Goal: Use online tool/utility: Utilize a website feature to perform a specific function

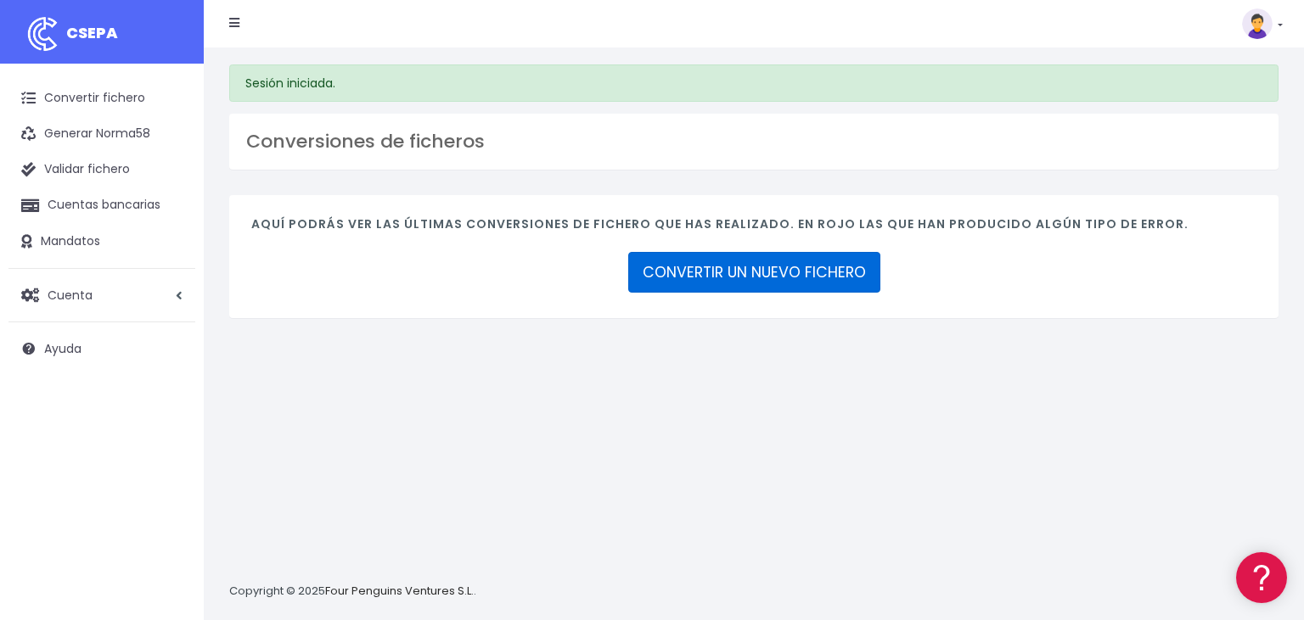
click at [782, 279] on link "CONVERTIR UN NUEVO FICHERO" at bounding box center [754, 272] width 252 height 41
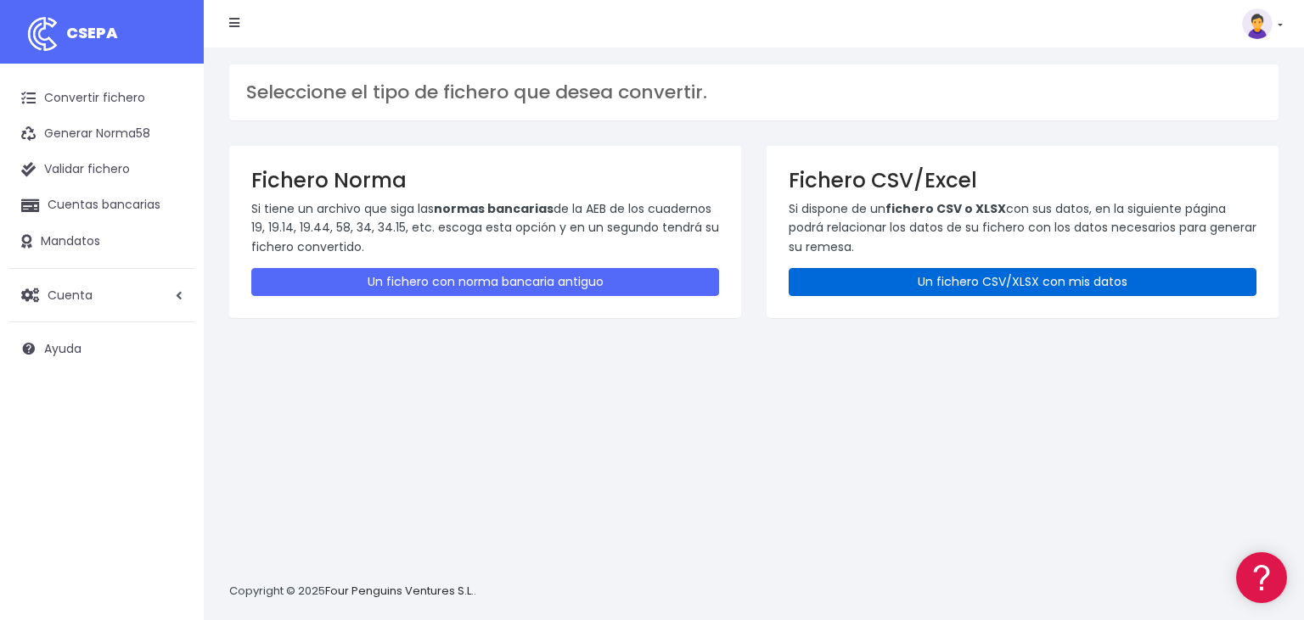
click at [1009, 283] on link "Un fichero CSV/XLSX con mis datos" at bounding box center [1022, 282] width 468 height 28
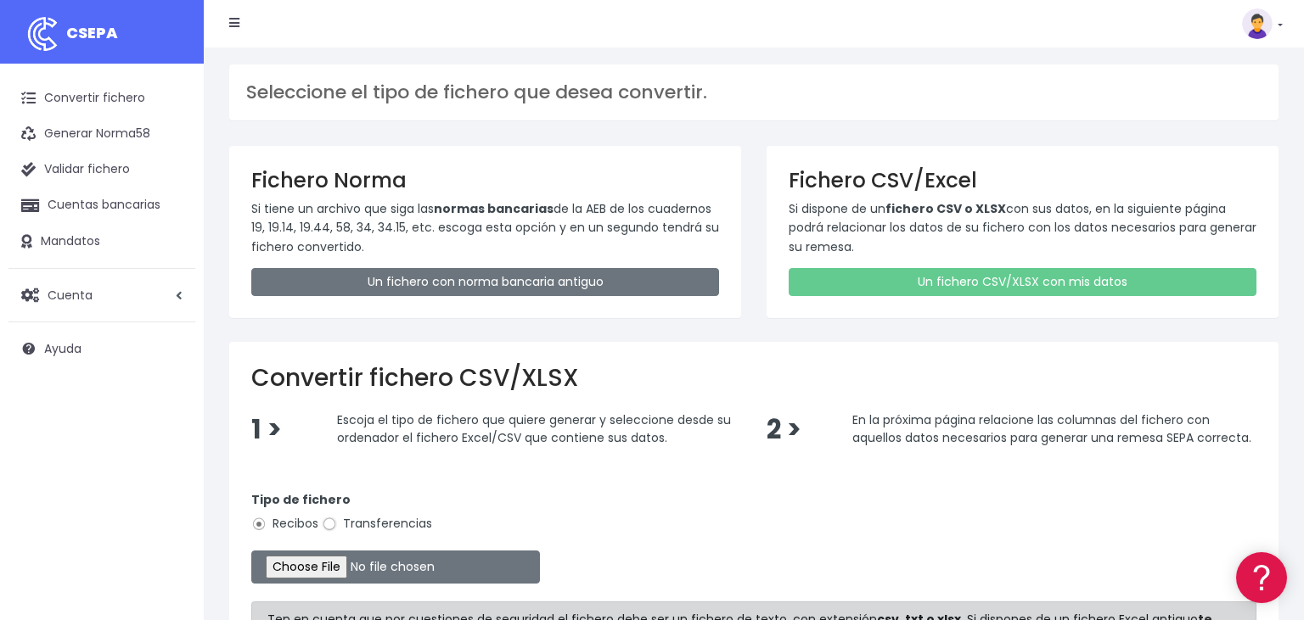
click at [330, 524] on input "Transferencias" at bounding box center [329, 524] width 15 height 15
radio input "true"
click at [294, 566] on input "file" at bounding box center [395, 567] width 289 height 33
click at [290, 564] on input "file" at bounding box center [395, 567] width 289 height 33
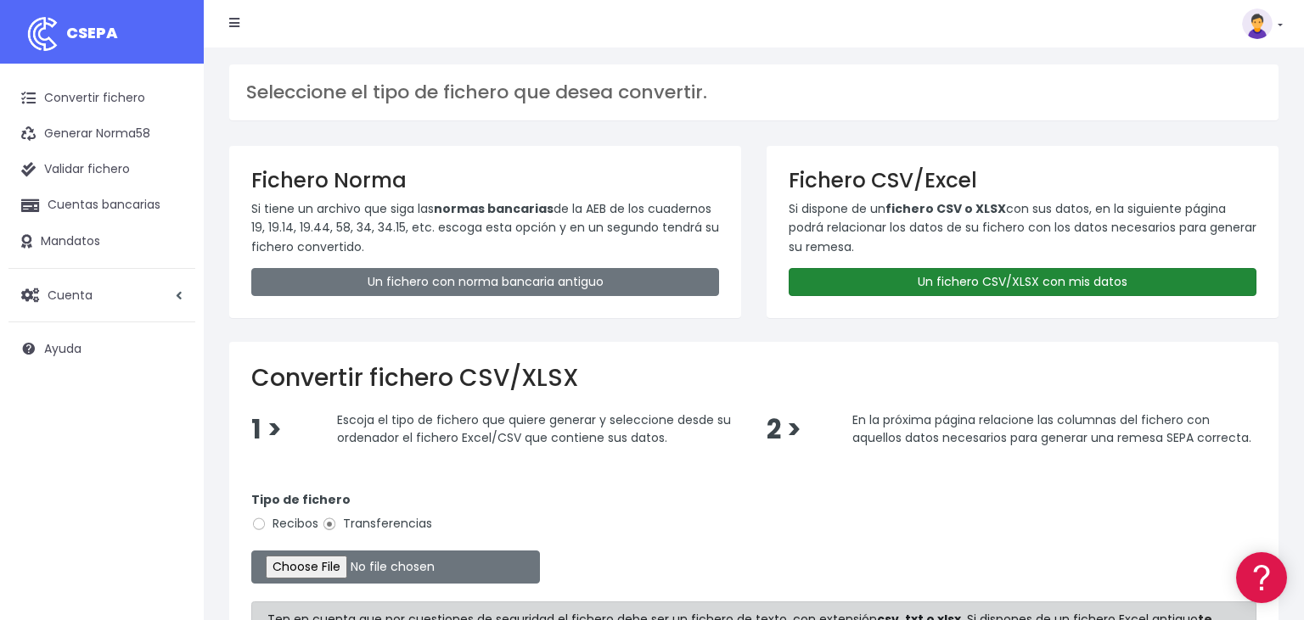
click at [976, 279] on link "Un fichero CSV/XLSX con mis datos" at bounding box center [1022, 282] width 468 height 28
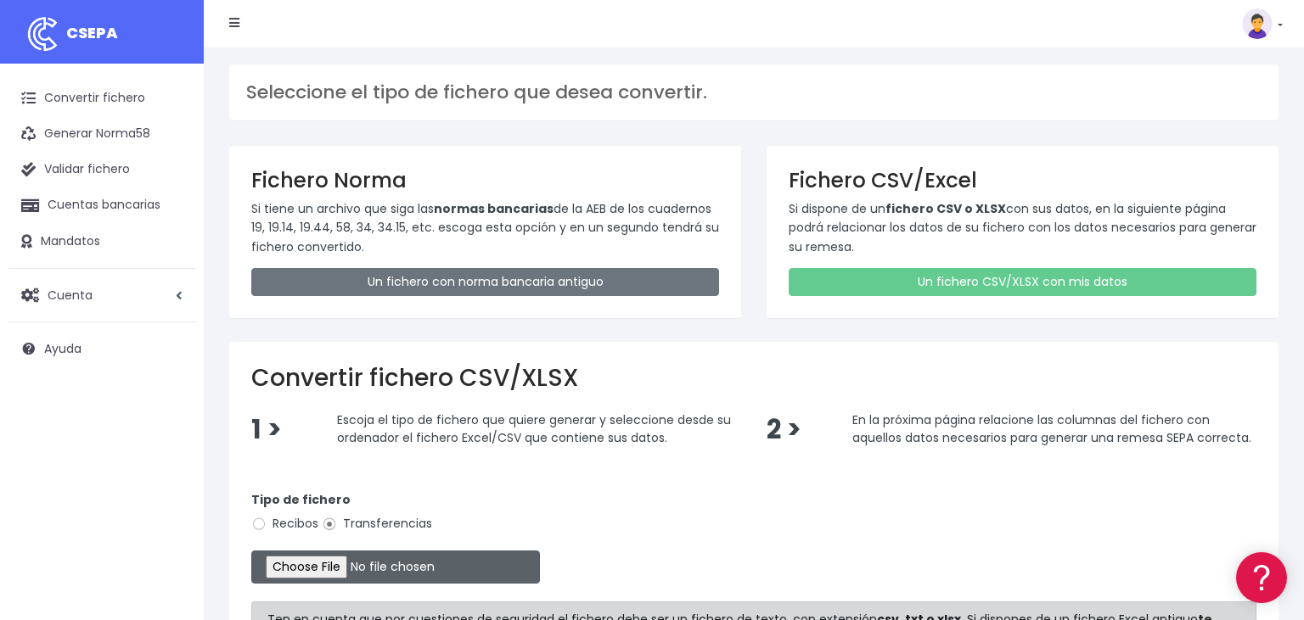
click at [286, 566] on input "file" at bounding box center [395, 567] width 289 height 33
type input "C:\fakepath\14102025.csv"
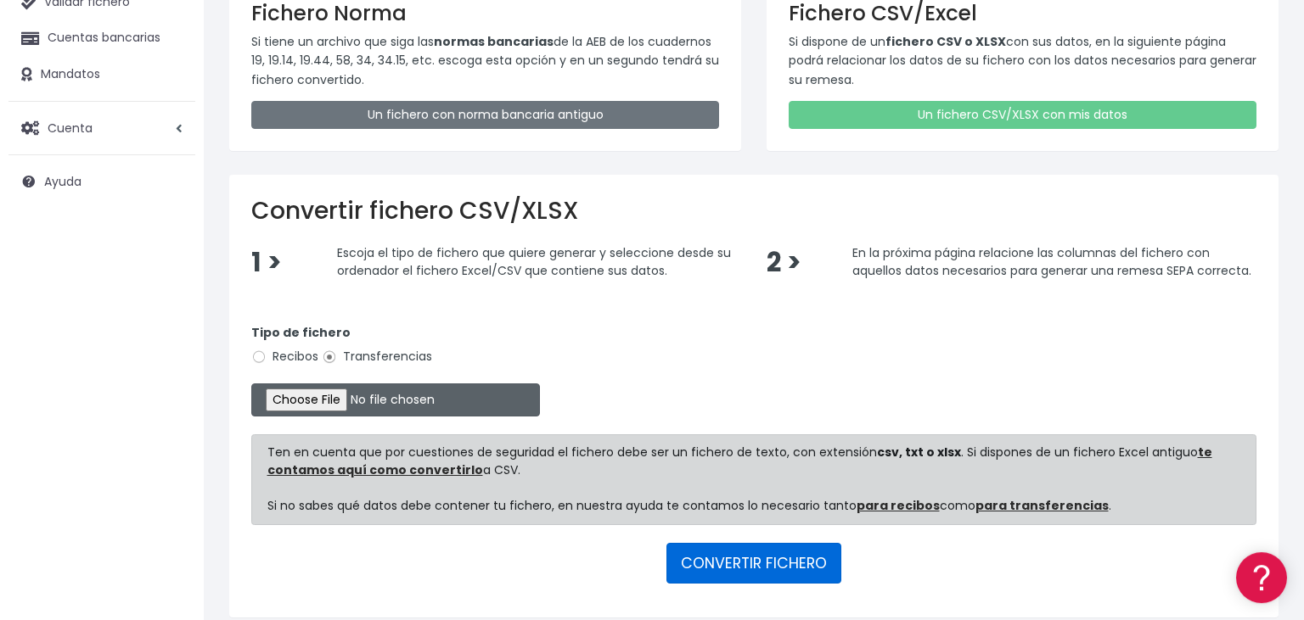
scroll to position [233, 0]
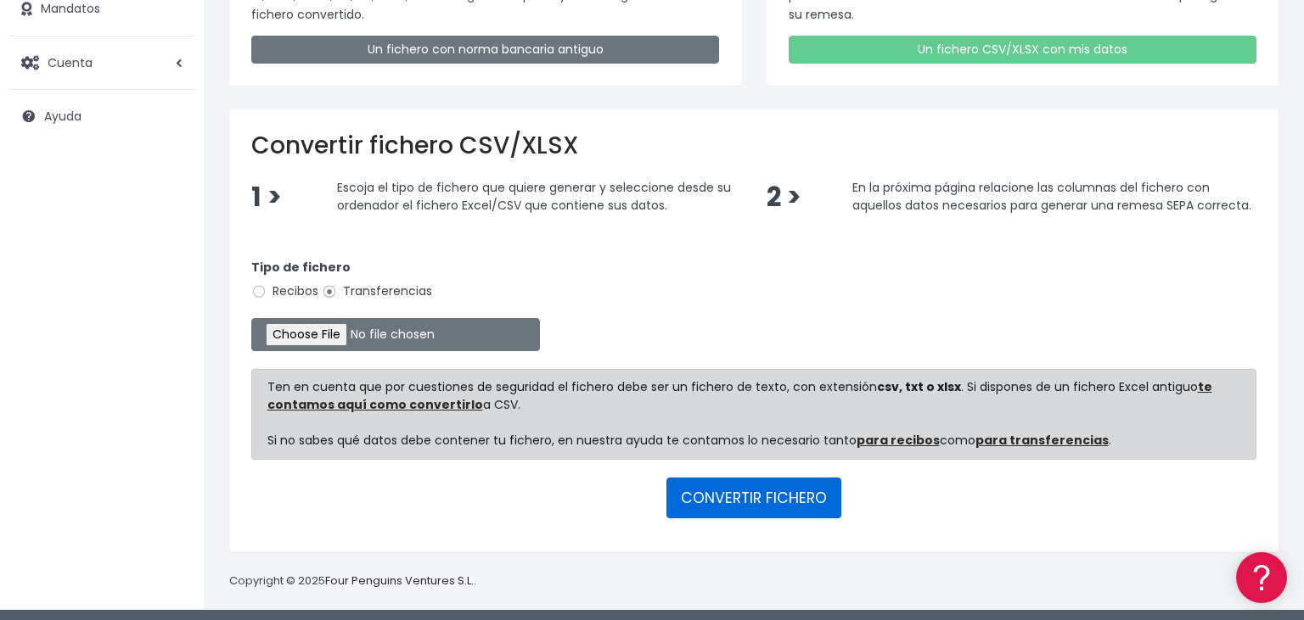
click at [734, 495] on button "CONVERTIR FICHERO" at bounding box center [753, 498] width 175 height 41
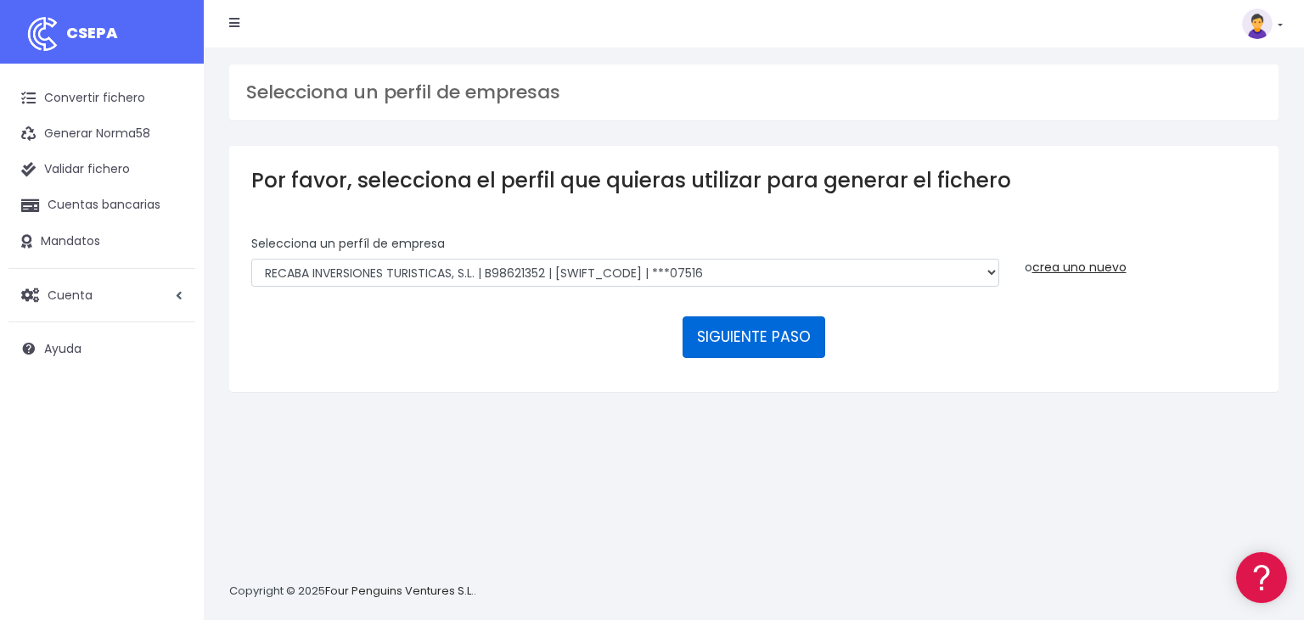
click at [759, 317] on button "SIGUIENTE PASO" at bounding box center [753, 337] width 143 height 41
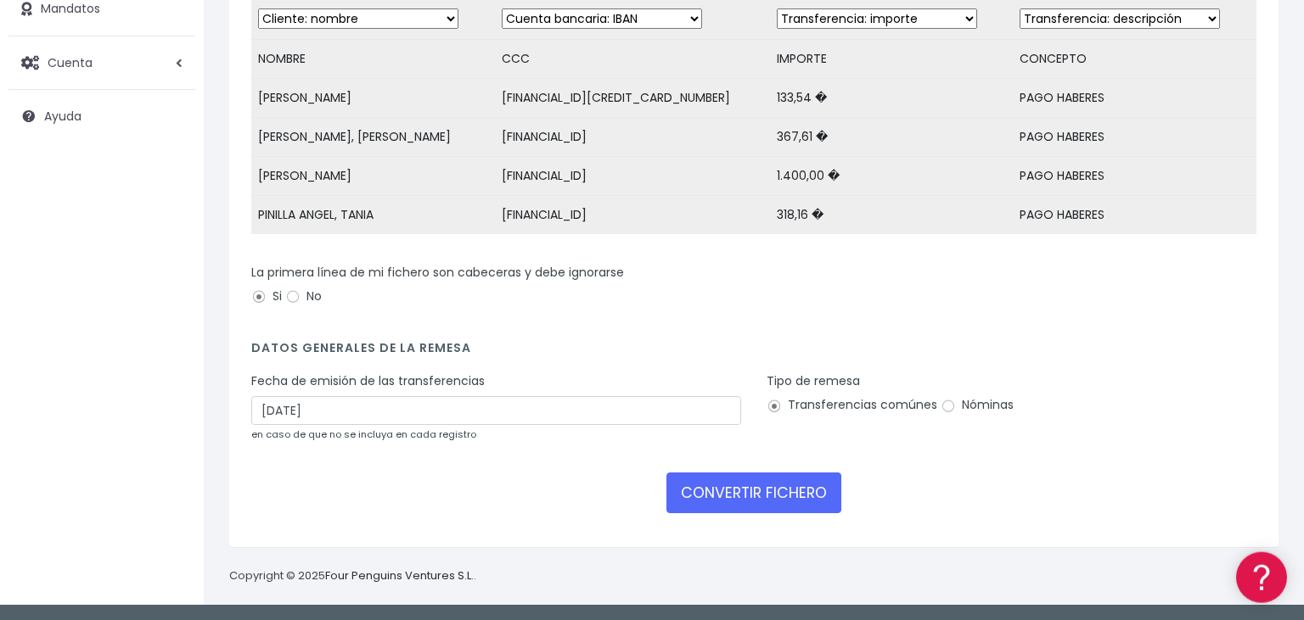
scroll to position [233, 0]
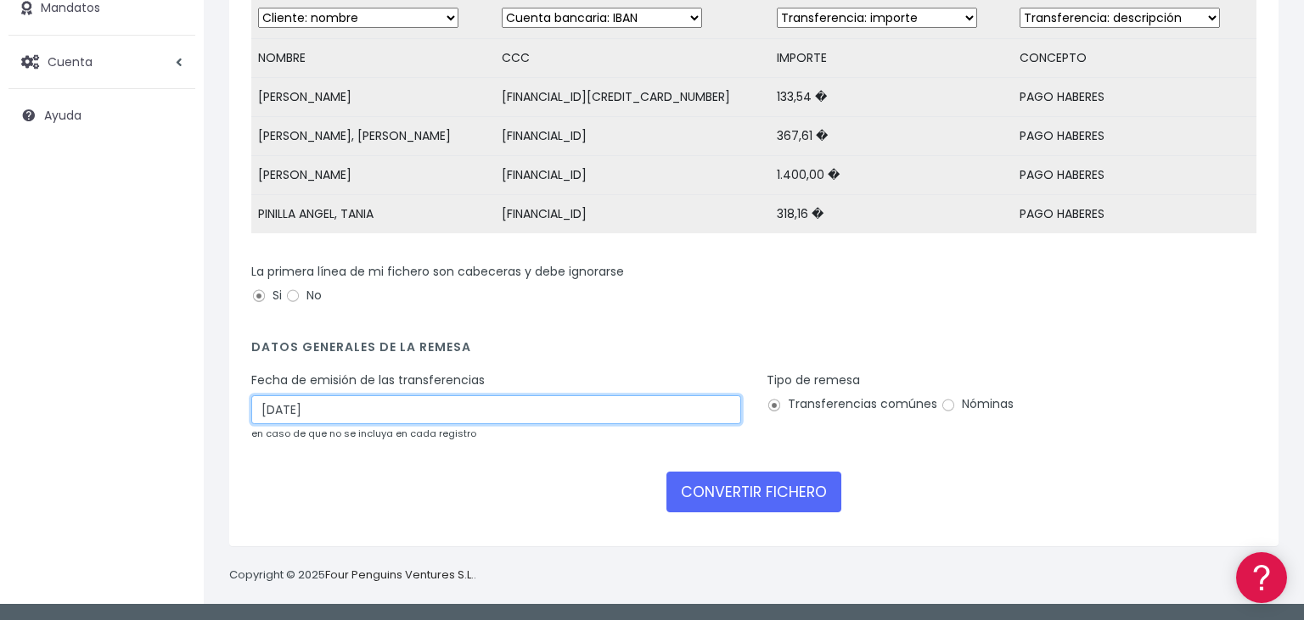
click at [368, 416] on input "[DATE]" at bounding box center [496, 409] width 490 height 29
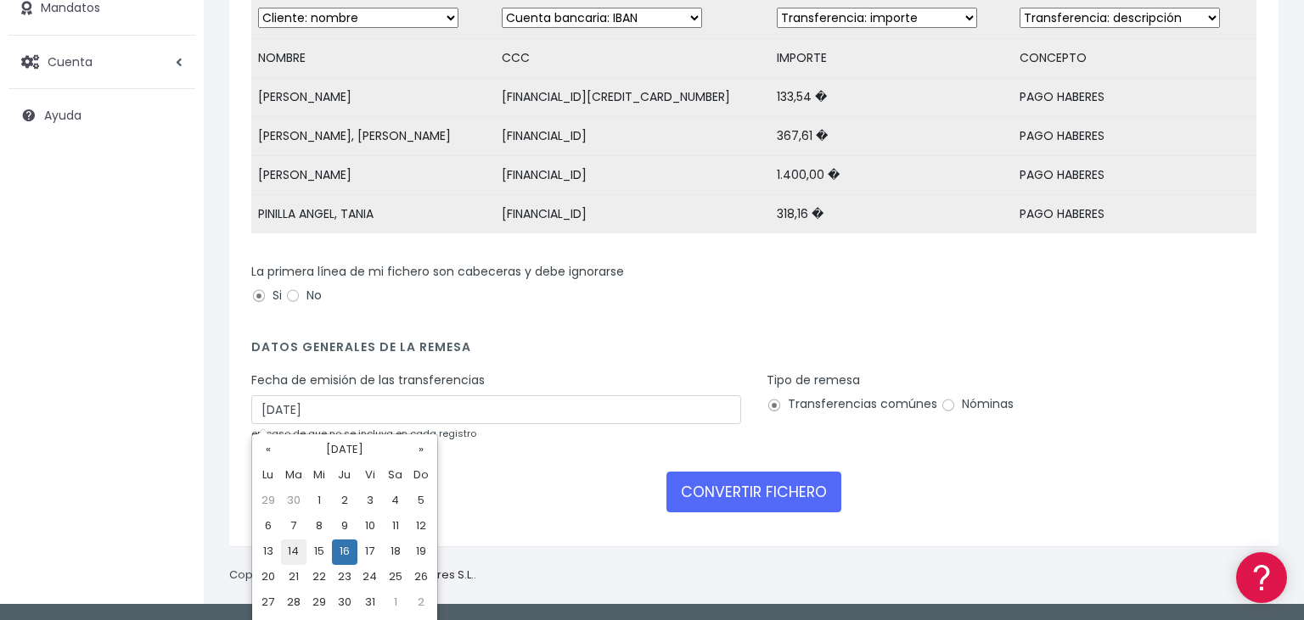
click at [294, 553] on td "14" at bounding box center [293, 552] width 25 height 25
type input "[DATE]"
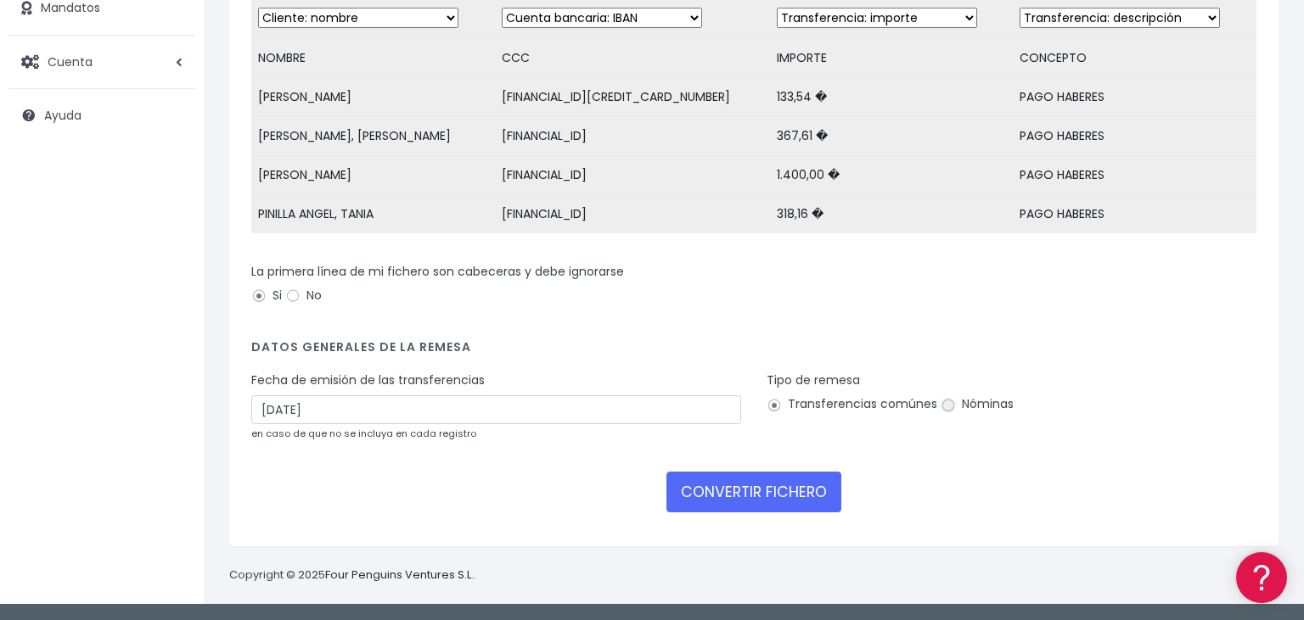
click at [943, 406] on input "Nóminas" at bounding box center [947, 405] width 15 height 15
radio input "true"
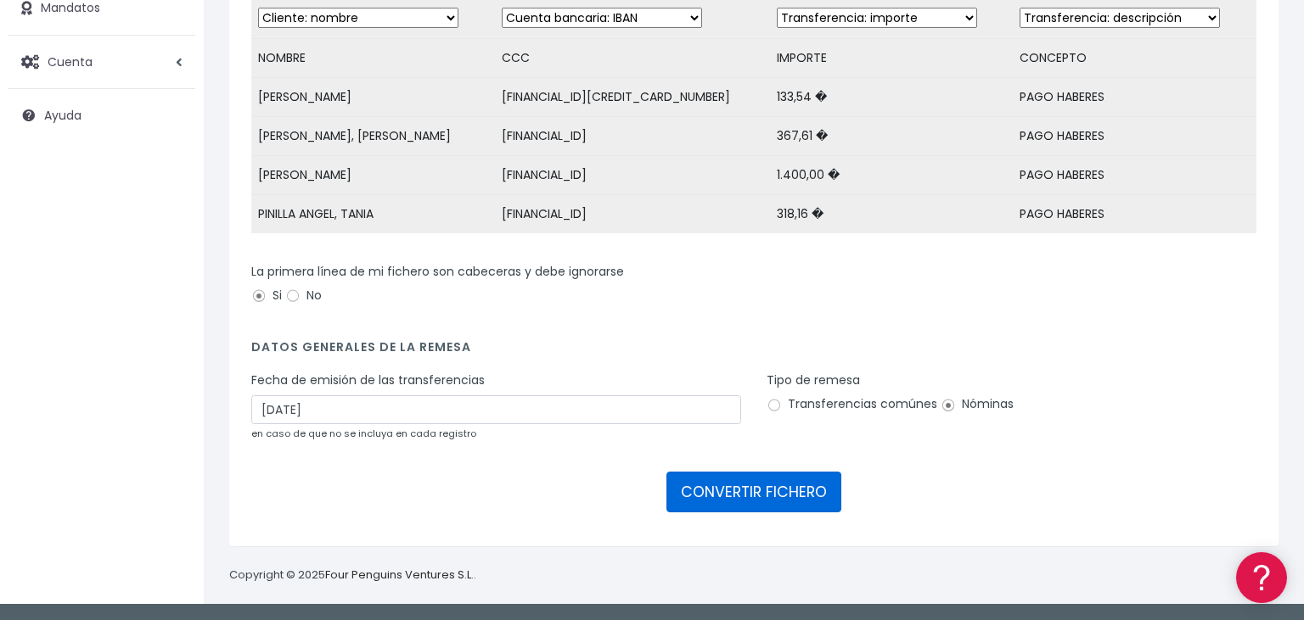
click at [746, 497] on button "CONVERTIR FICHERO" at bounding box center [753, 492] width 175 height 41
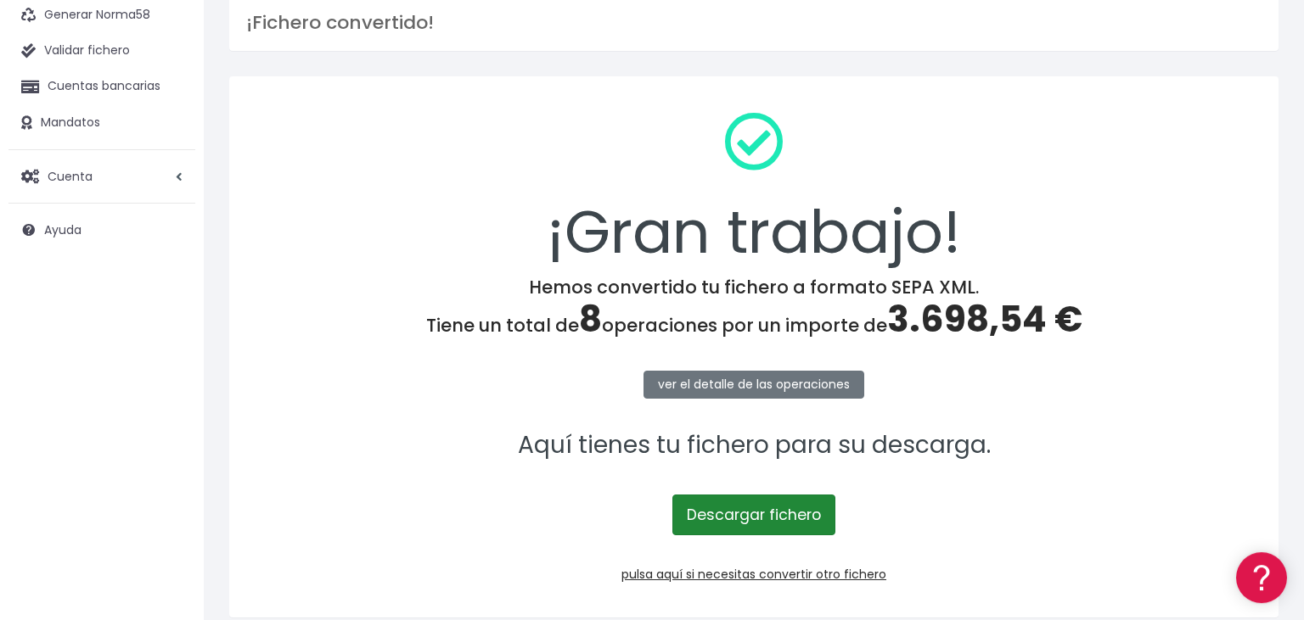
scroll to position [171, 0]
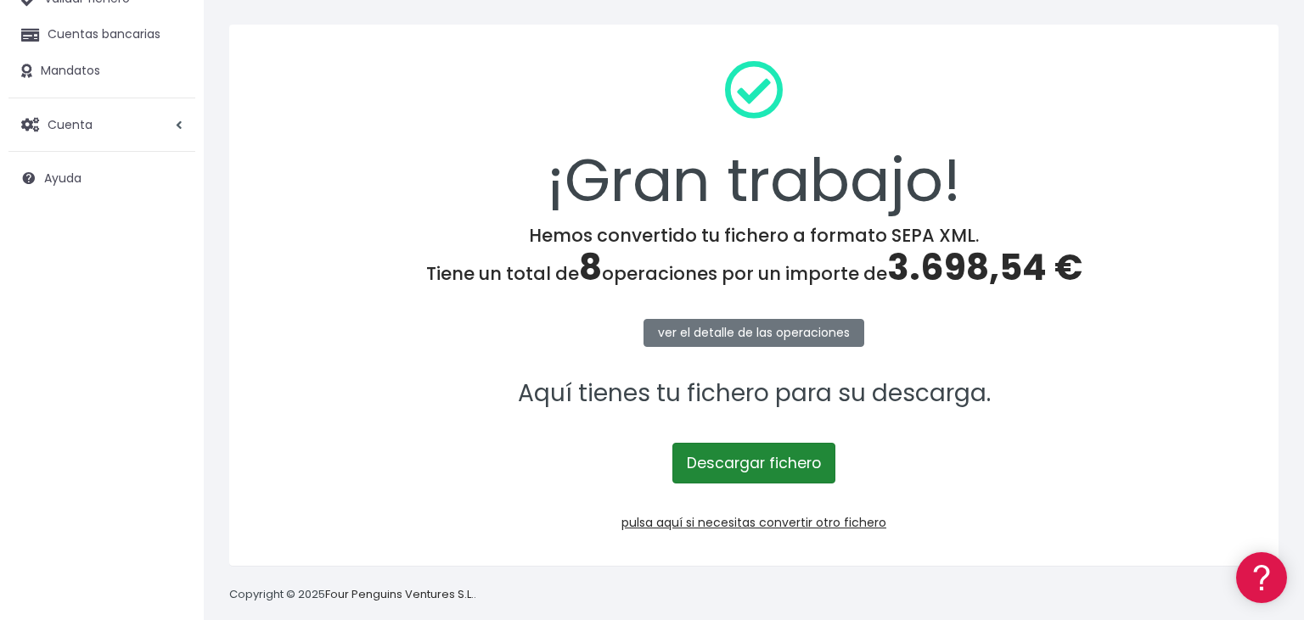
click at [732, 464] on link "Descargar fichero" at bounding box center [753, 463] width 163 height 41
